Goal: Information Seeking & Learning: Learn about a topic

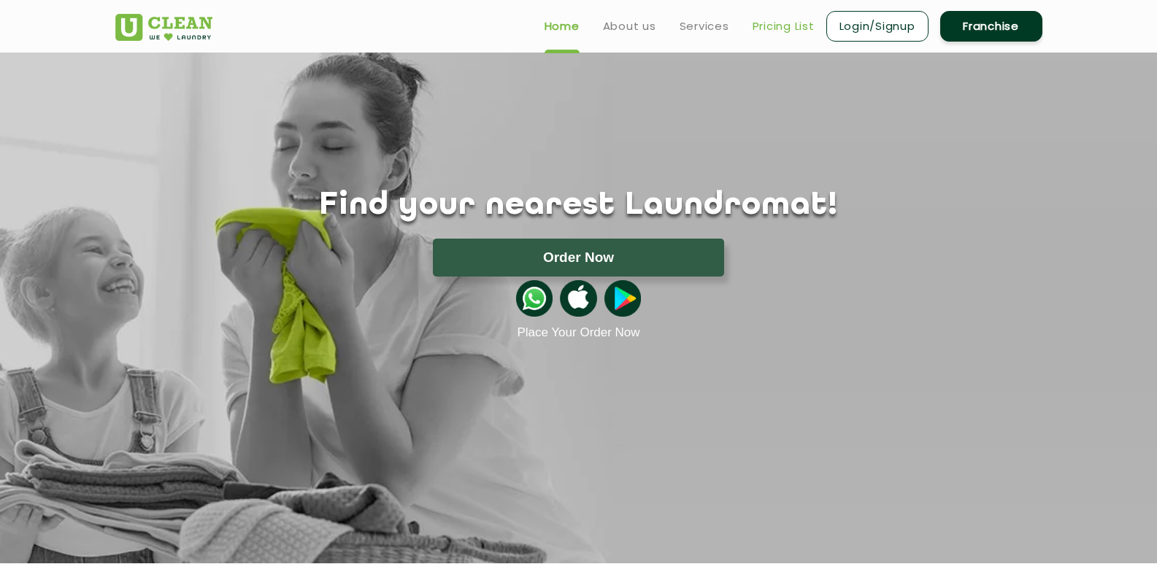
click at [768, 28] on link "Pricing List" at bounding box center [783, 27] width 62 height 18
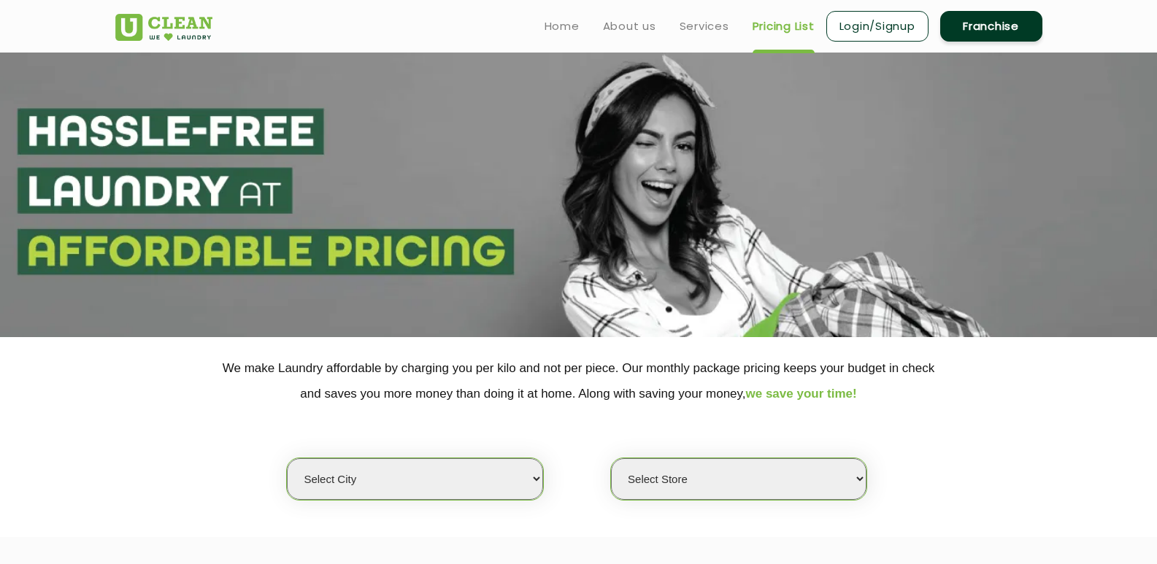
click at [378, 496] on select "Select city [GEOGRAPHIC_DATA] [GEOGRAPHIC_DATA] [GEOGRAPHIC_DATA] [GEOGRAPHIC_D…" at bounding box center [414, 479] width 255 height 42
select select "202"
click at [287, 458] on select "Select city [GEOGRAPHIC_DATA] [GEOGRAPHIC_DATA] [GEOGRAPHIC_DATA] [GEOGRAPHIC_D…" at bounding box center [414, 479] width 255 height 42
click at [654, 487] on select "Select Store [GEOGRAPHIC_DATA]" at bounding box center [738, 479] width 255 height 42
select select "598"
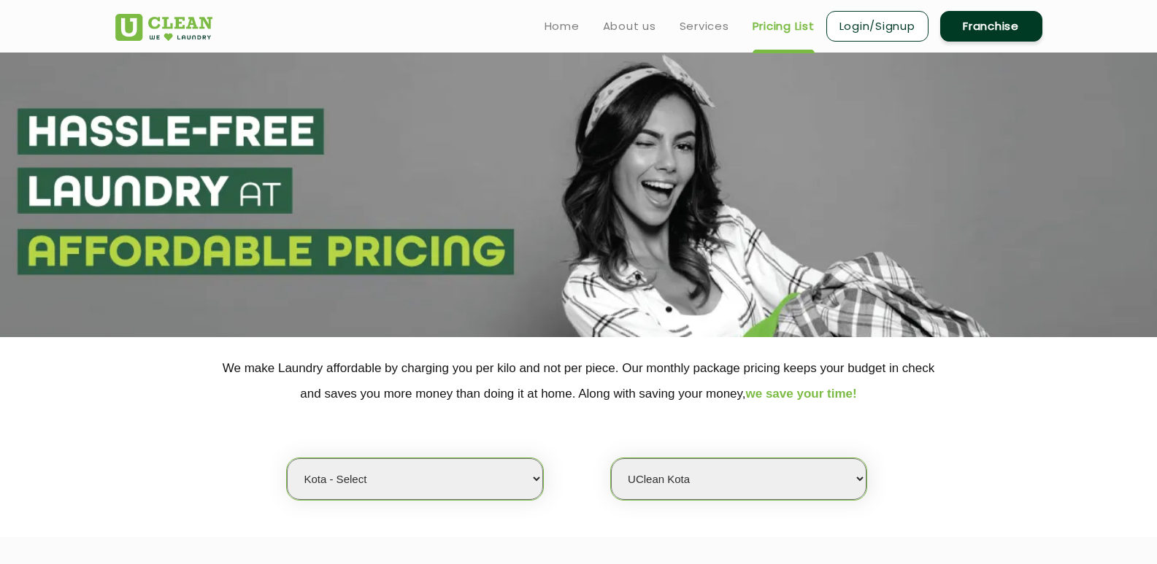
click at [611, 458] on select "Select Store [GEOGRAPHIC_DATA]" at bounding box center [738, 479] width 255 height 42
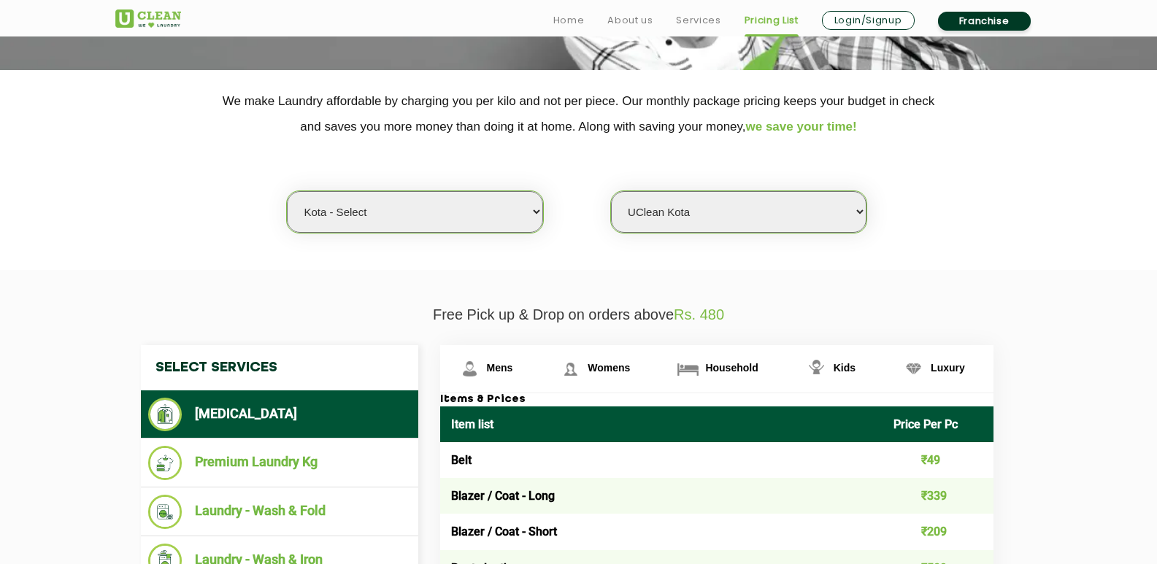
scroll to position [365, 0]
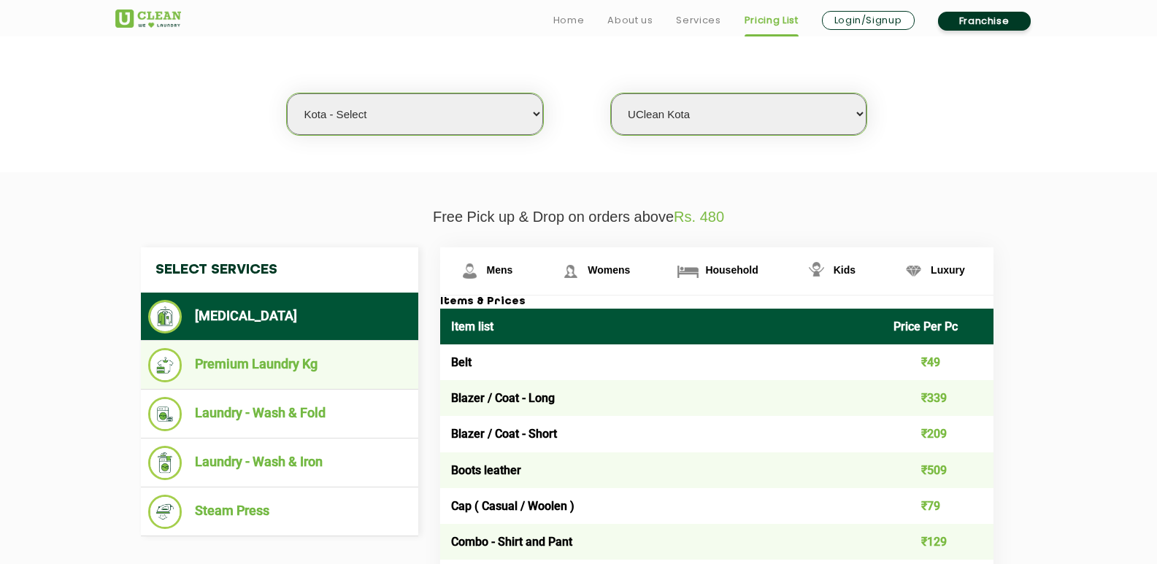
click at [274, 364] on li "Premium Laundry Kg" at bounding box center [279, 365] width 263 height 34
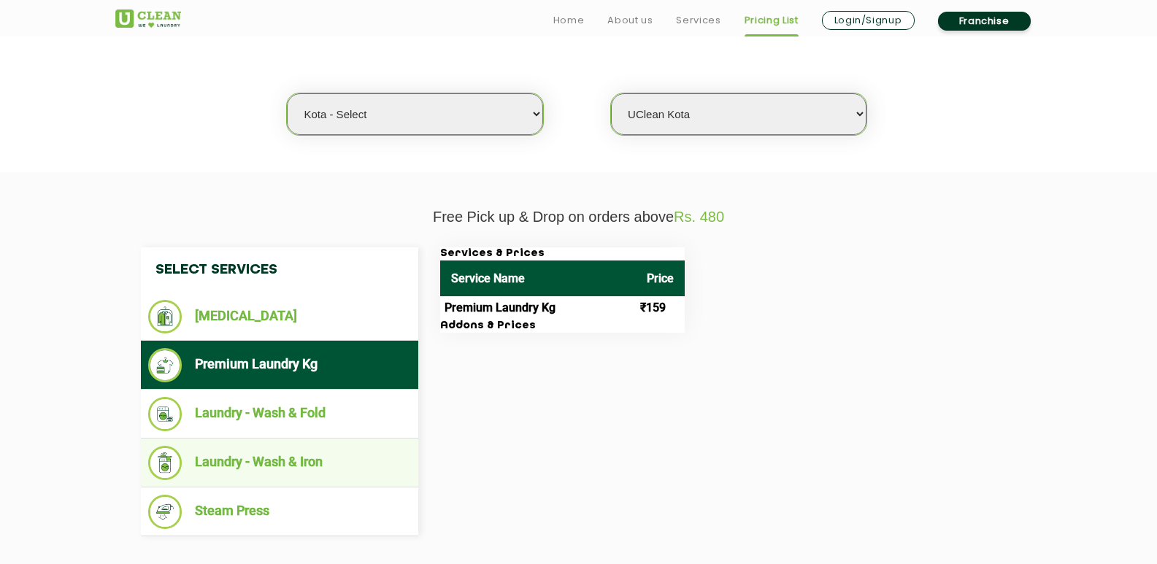
drag, startPoint x: 270, startPoint y: 463, endPoint x: 282, endPoint y: 466, distance: 12.9
click at [270, 463] on li "Laundry - Wash & Iron" at bounding box center [279, 463] width 263 height 34
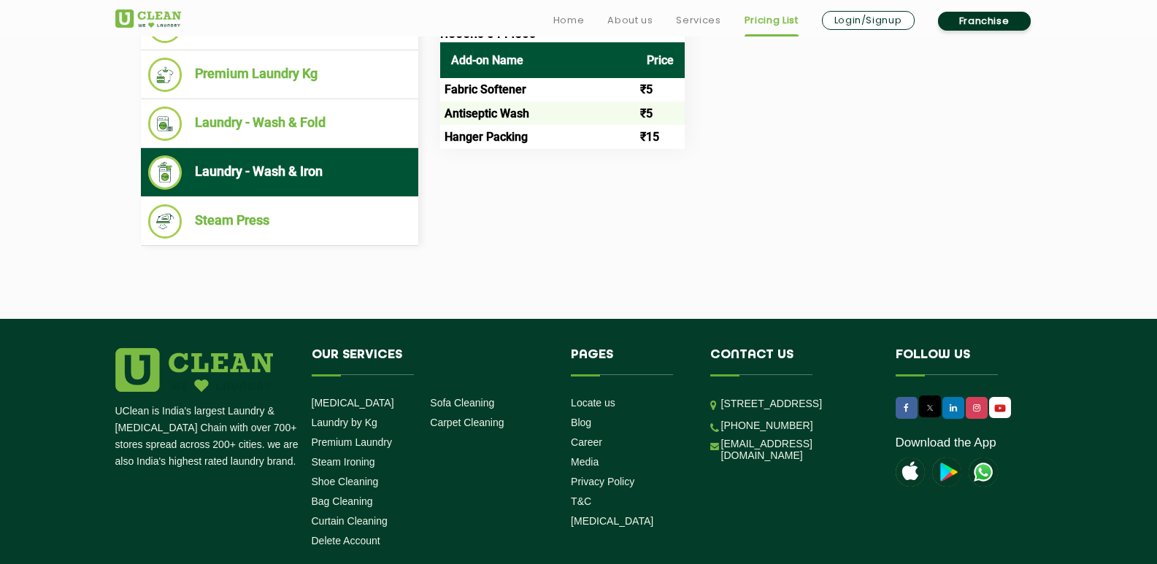
scroll to position [657, 0]
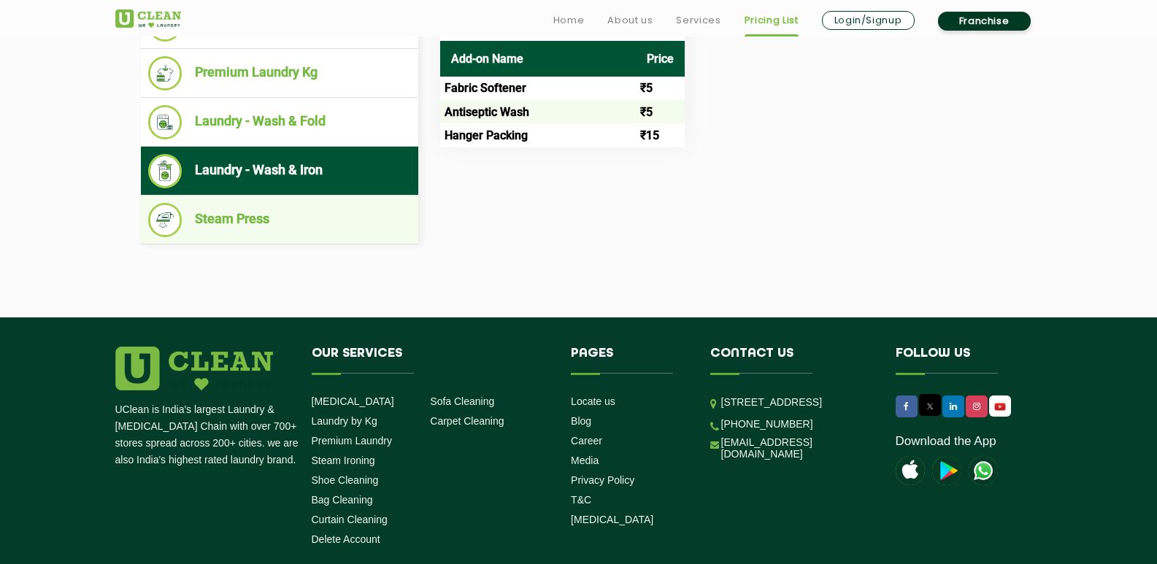
click at [247, 217] on li "Steam Press" at bounding box center [279, 220] width 263 height 34
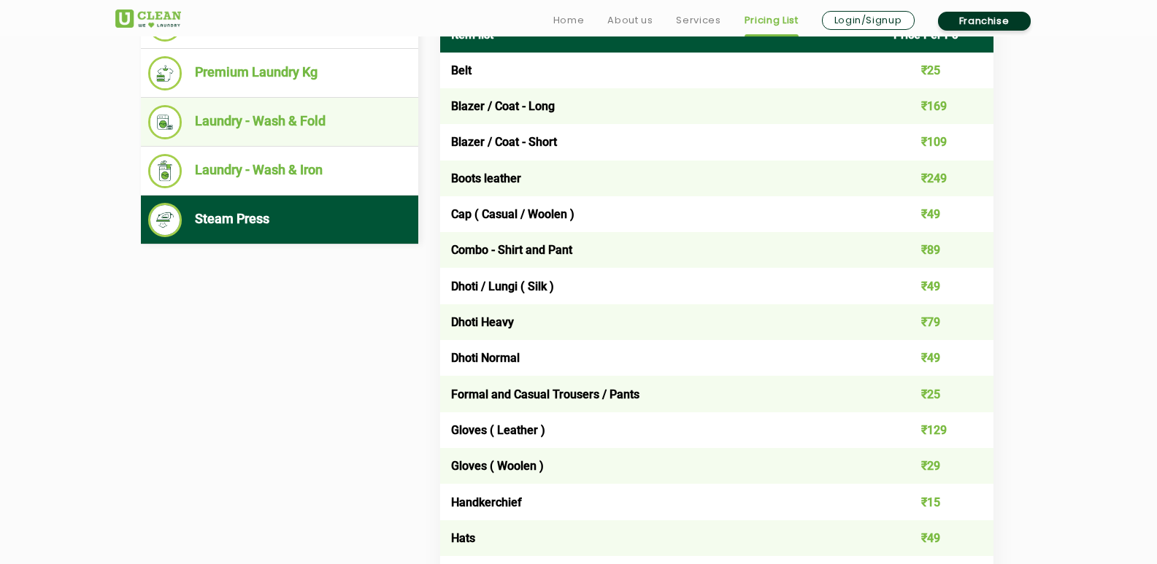
click at [271, 117] on li "Laundry - Wash & Fold" at bounding box center [279, 122] width 263 height 34
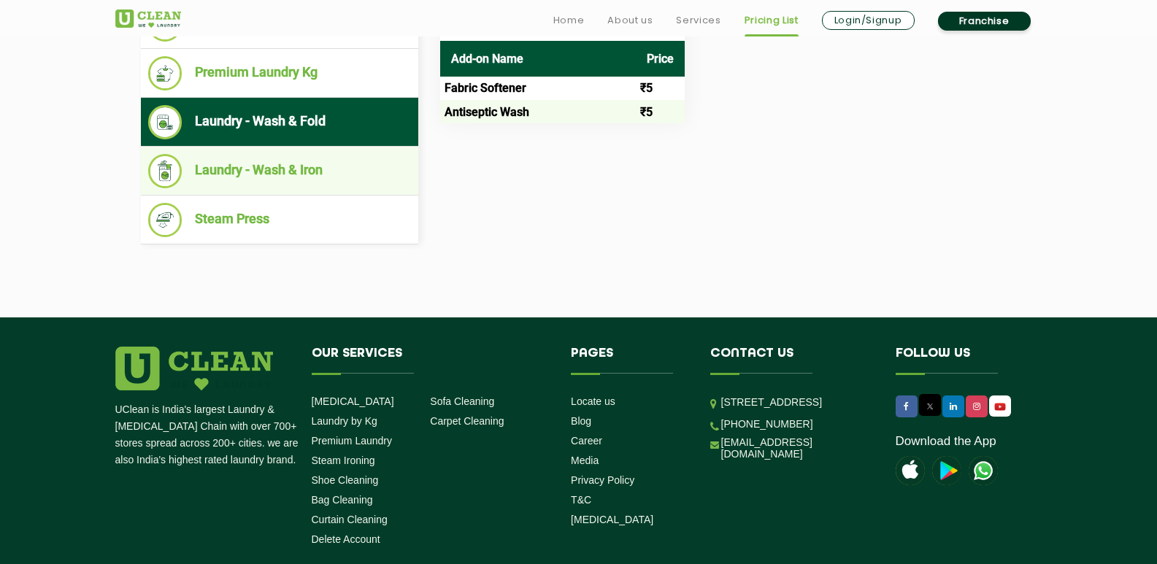
click at [261, 175] on li "Laundry - Wash & Iron" at bounding box center [279, 171] width 263 height 34
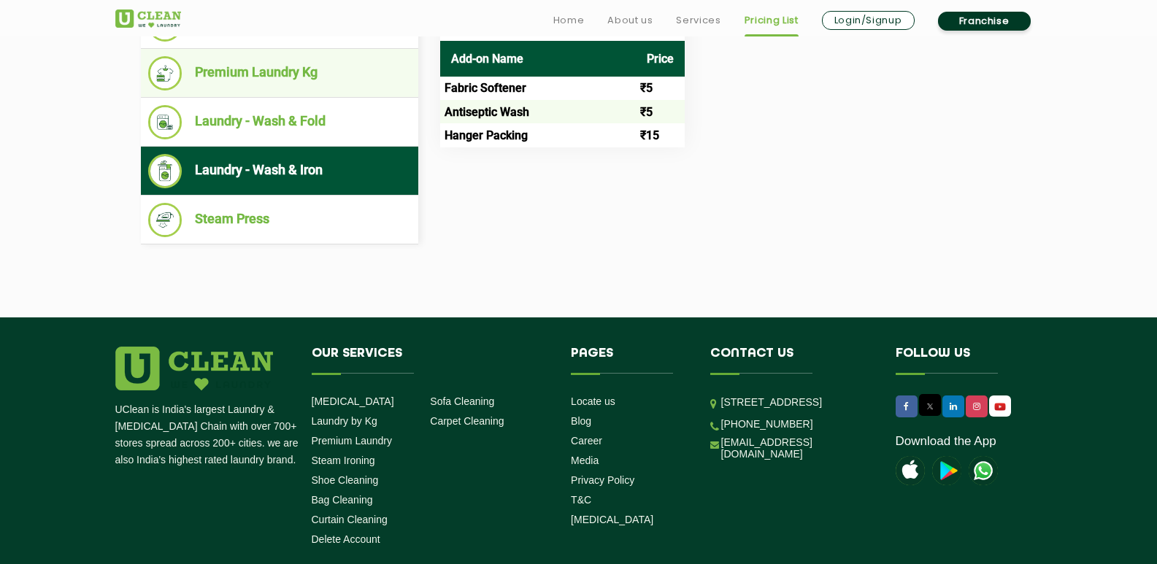
click at [271, 81] on li "Premium Laundry Kg" at bounding box center [279, 73] width 263 height 34
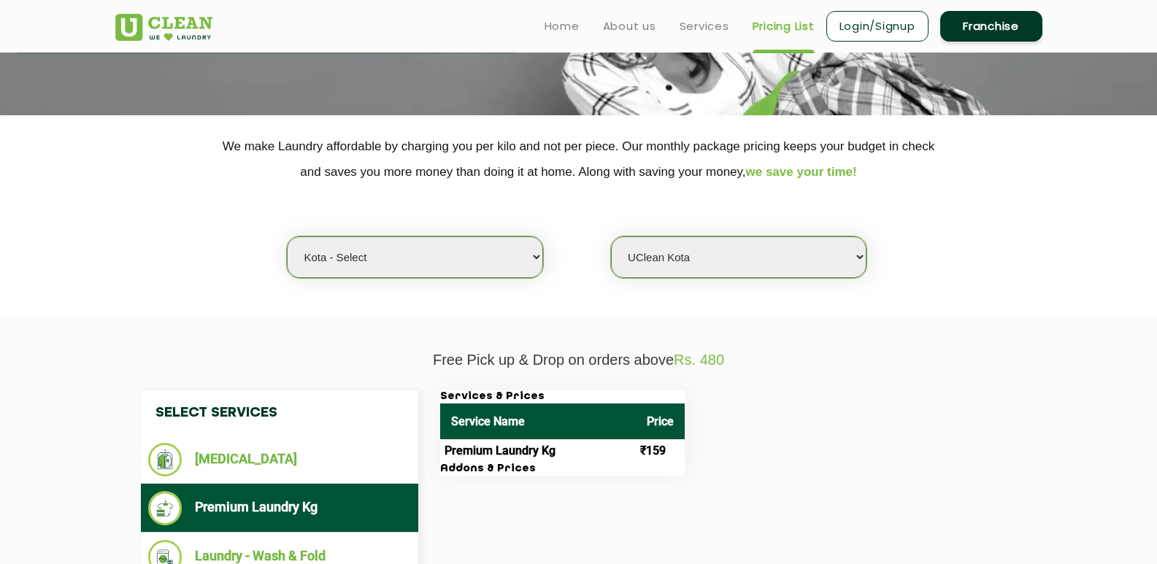
scroll to position [219, 0]
